Goal: Task Accomplishment & Management: Use online tool/utility

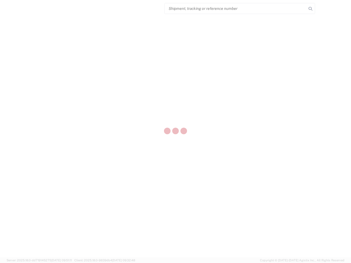
select select "US"
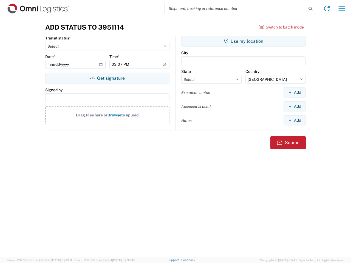
click at [235, 8] on input "search" at bounding box center [235, 8] width 142 height 10
click at [310, 9] on icon at bounding box center [310, 9] width 8 height 8
click at [327, 8] on icon at bounding box center [326, 8] width 9 height 9
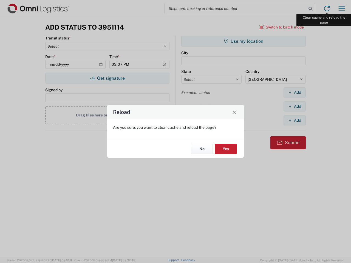
click at [342, 8] on div "Reload Are you sure, you want to clear cache and reload the page? No Yes" at bounding box center [175, 131] width 351 height 263
click at [282, 27] on div "Reload Are you sure, you want to clear cache and reload the page? No Yes" at bounding box center [175, 131] width 351 height 263
click at [107, 78] on div "Reload Are you sure, you want to clear cache and reload the page? No Yes" at bounding box center [175, 131] width 351 height 263
click at [243, 41] on div "Reload Are you sure, you want to clear cache and reload the page? No Yes" at bounding box center [175, 131] width 351 height 263
click at [294, 92] on div "Reload Are you sure, you want to clear cache and reload the page? No Yes" at bounding box center [175, 131] width 351 height 263
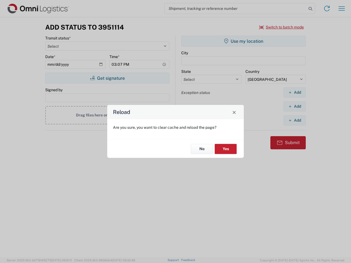
click at [294, 106] on div "Reload Are you sure, you want to clear cache and reload the page? No Yes" at bounding box center [175, 131] width 351 height 263
click at [294, 120] on div "Reload Are you sure, you want to clear cache and reload the page? No Yes" at bounding box center [175, 131] width 351 height 263
